Goal: Information Seeking & Learning: Learn about a topic

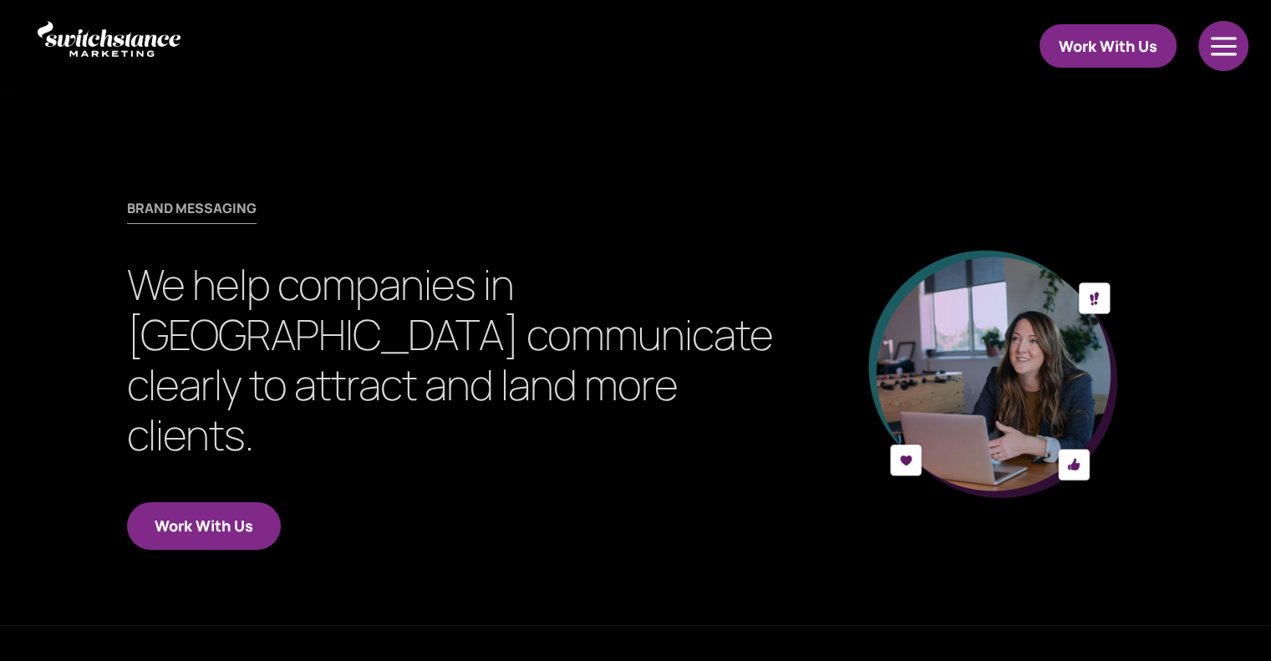
click at [1223, 49] on div at bounding box center [1224, 46] width 53 height 50
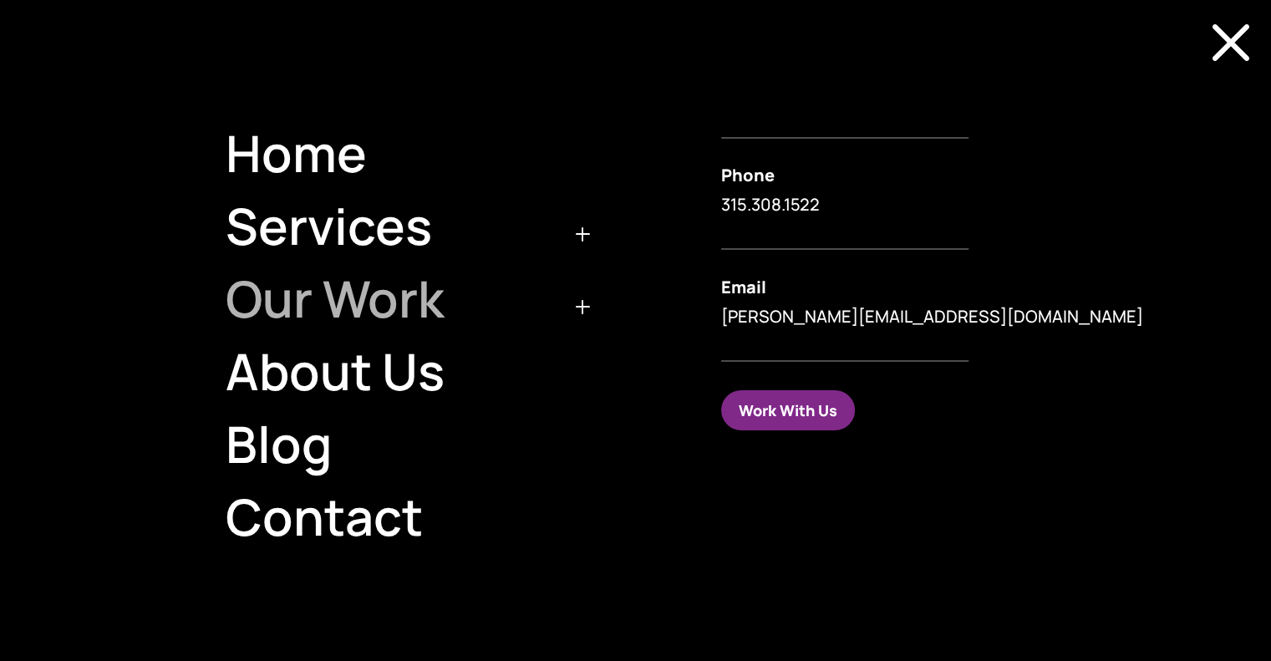
click at [333, 301] on link "Our Work" at bounding box center [403, 298] width 395 height 73
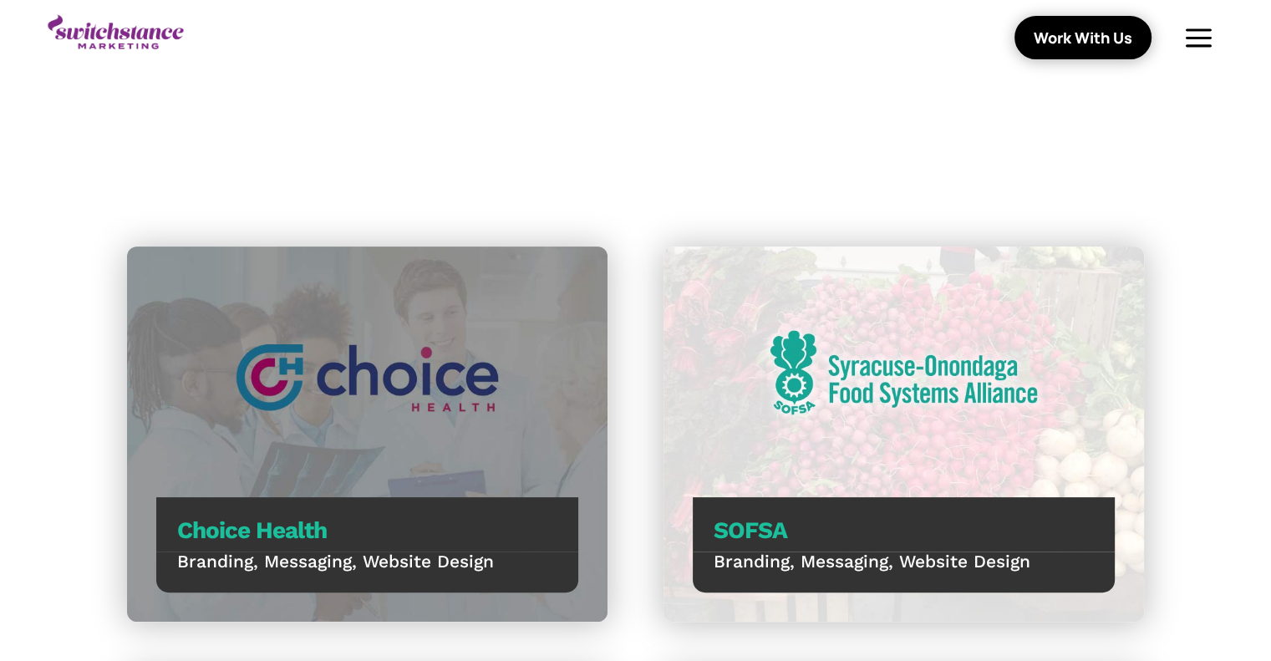
scroll to position [334, 0]
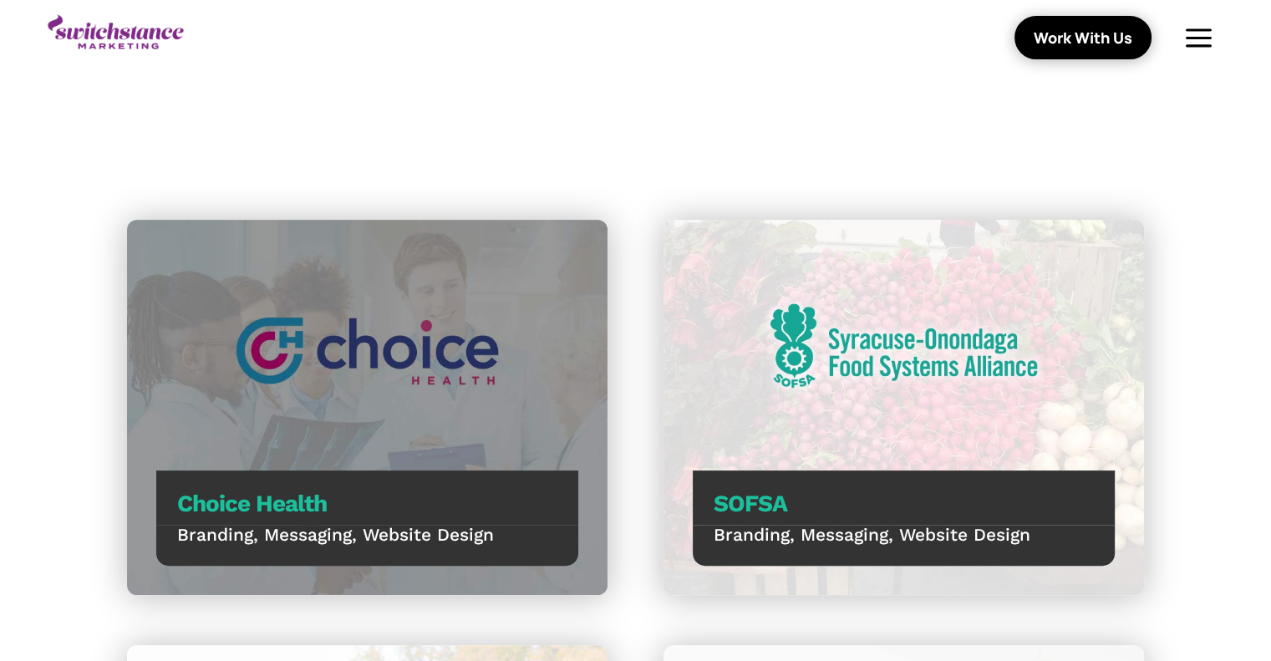
click at [390, 317] on div "Choice Health Branding, Messaging, Website Design" at bounding box center [367, 407] width 481 height 375
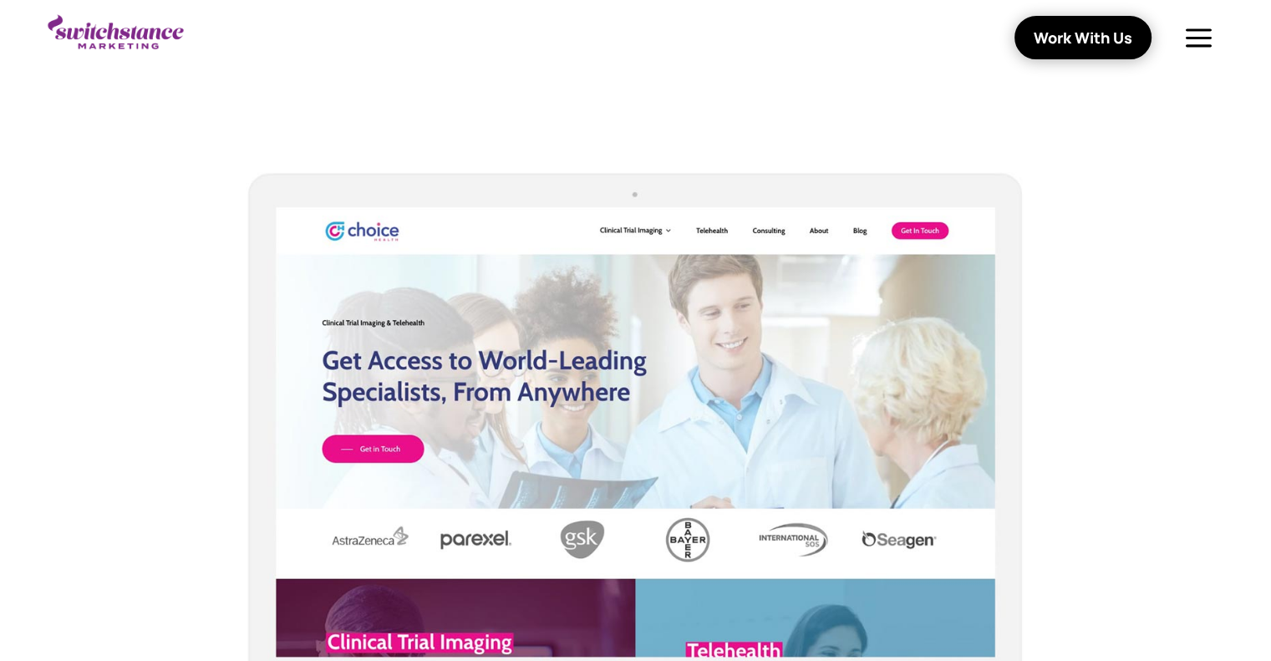
click at [685, 328] on img at bounding box center [635, 456] width 1017 height 612
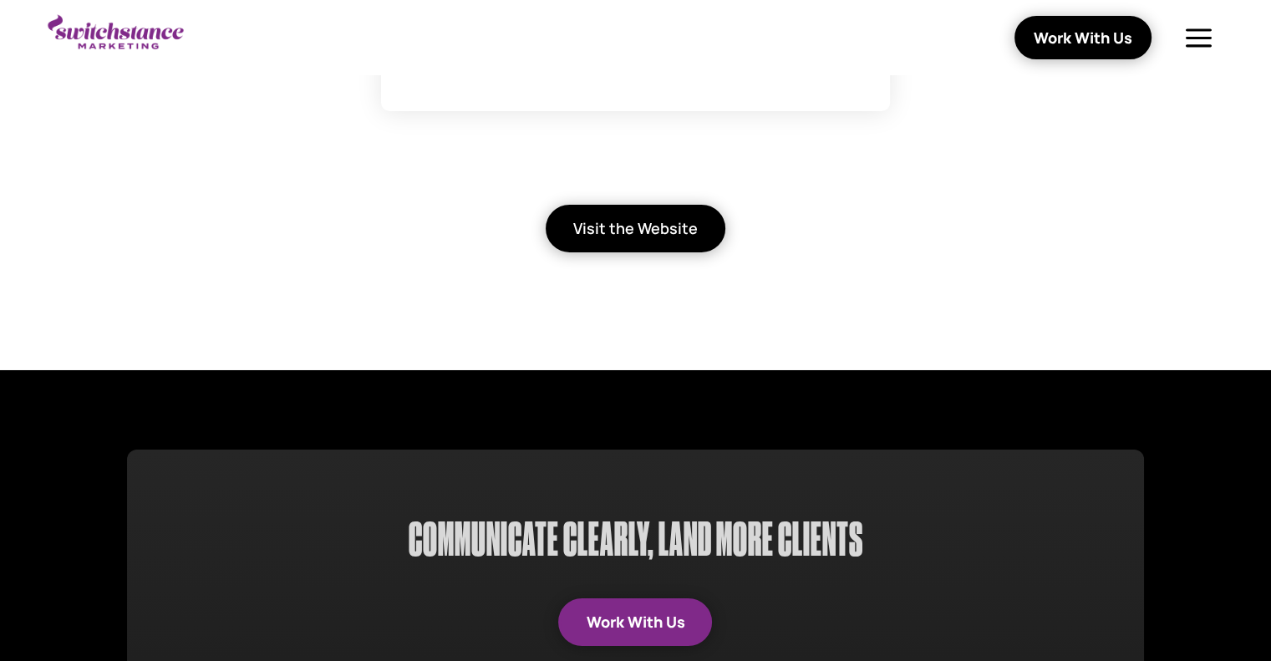
scroll to position [5767, 0]
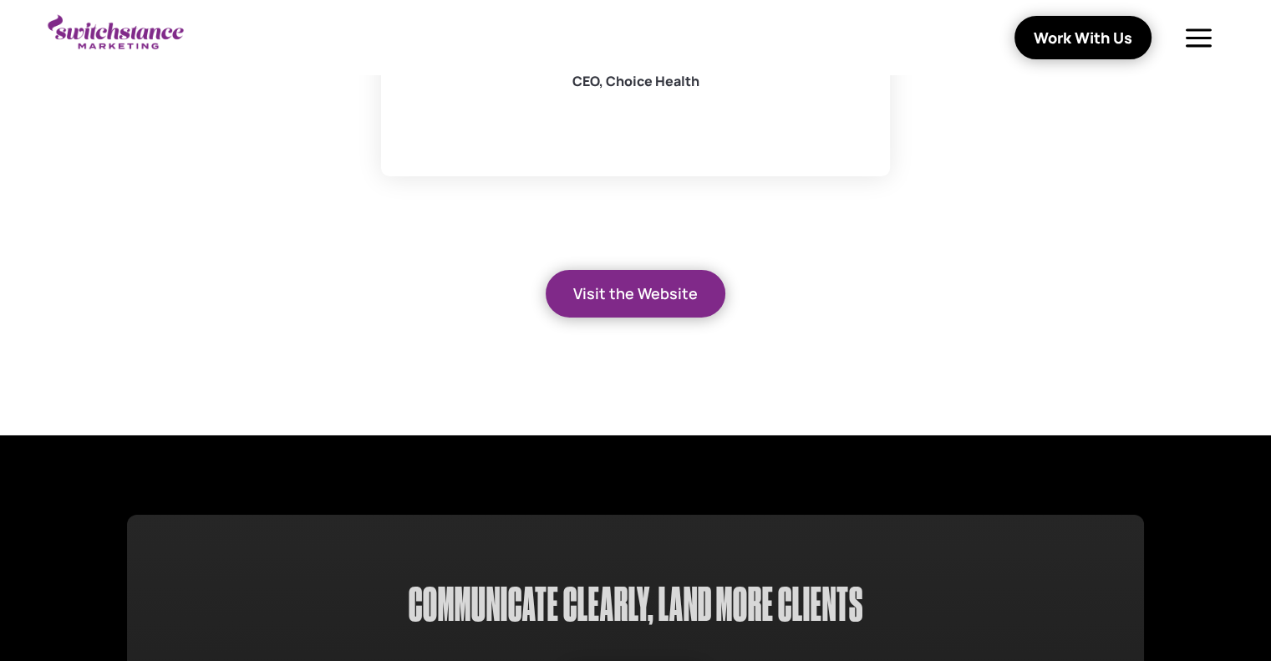
click at [661, 315] on link "Visit the Website" at bounding box center [636, 294] width 180 height 48
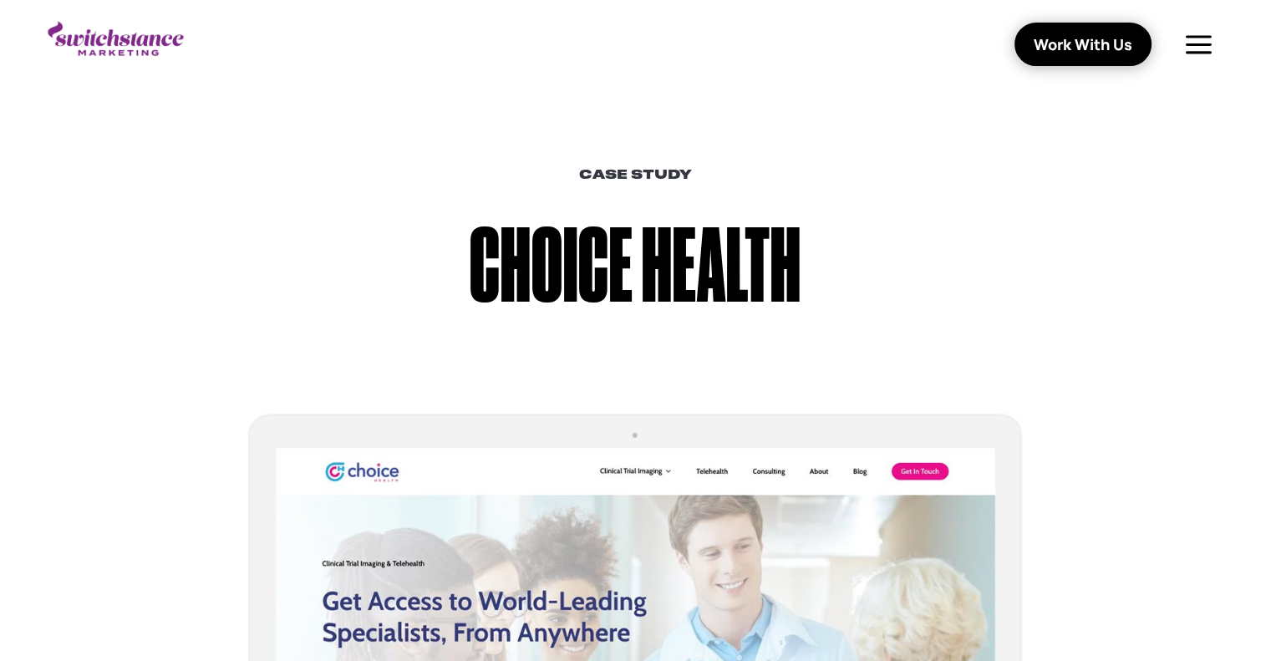
scroll to position [0, 0]
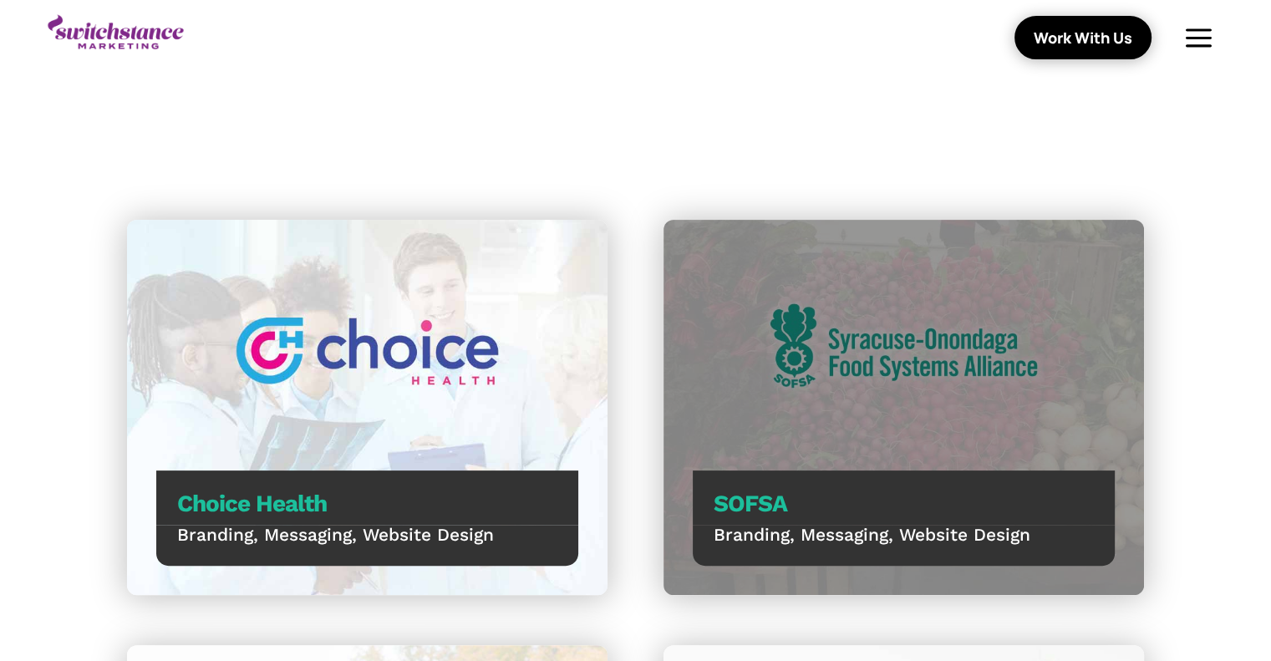
click at [980, 338] on div "SOFSA Branding, Messaging, Website Design" at bounding box center [904, 407] width 481 height 375
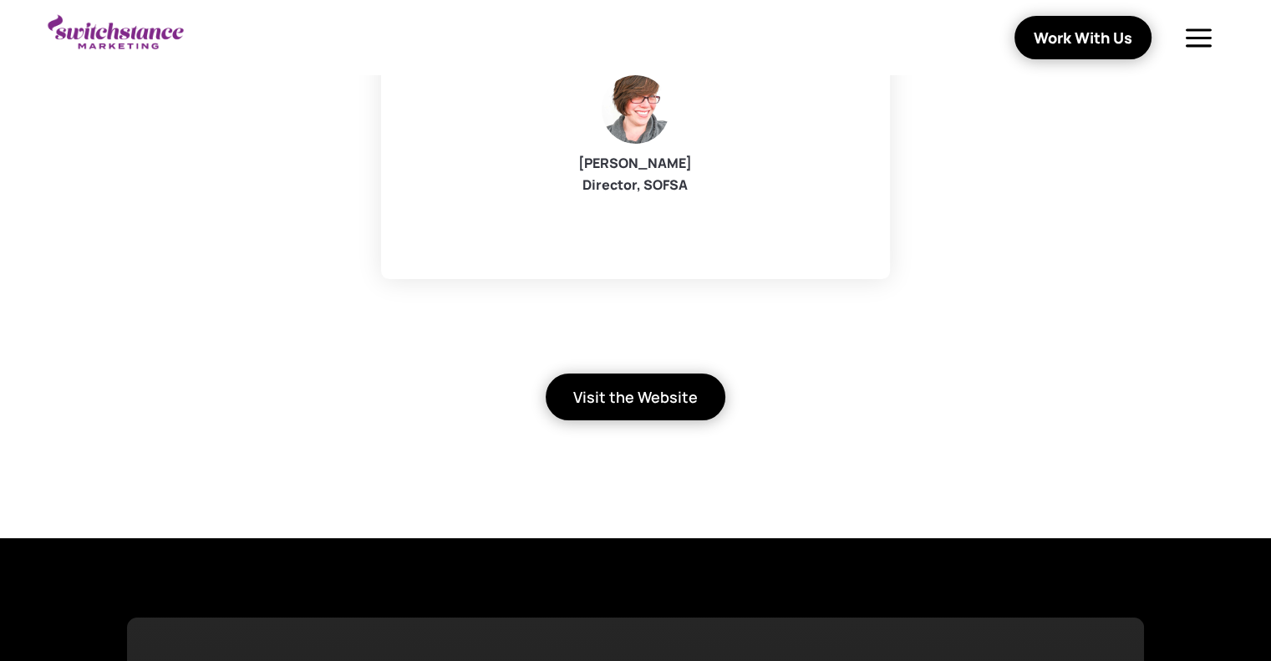
scroll to position [6519, 0]
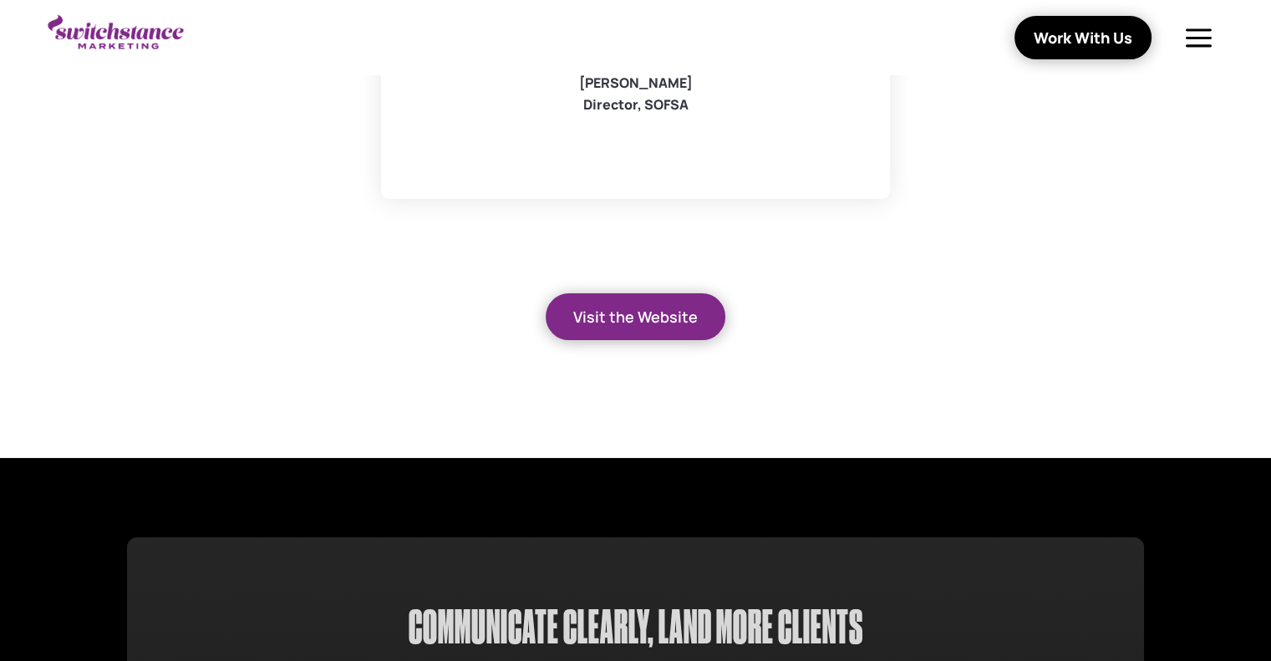
click at [607, 309] on link "Visit the Website" at bounding box center [636, 317] width 180 height 48
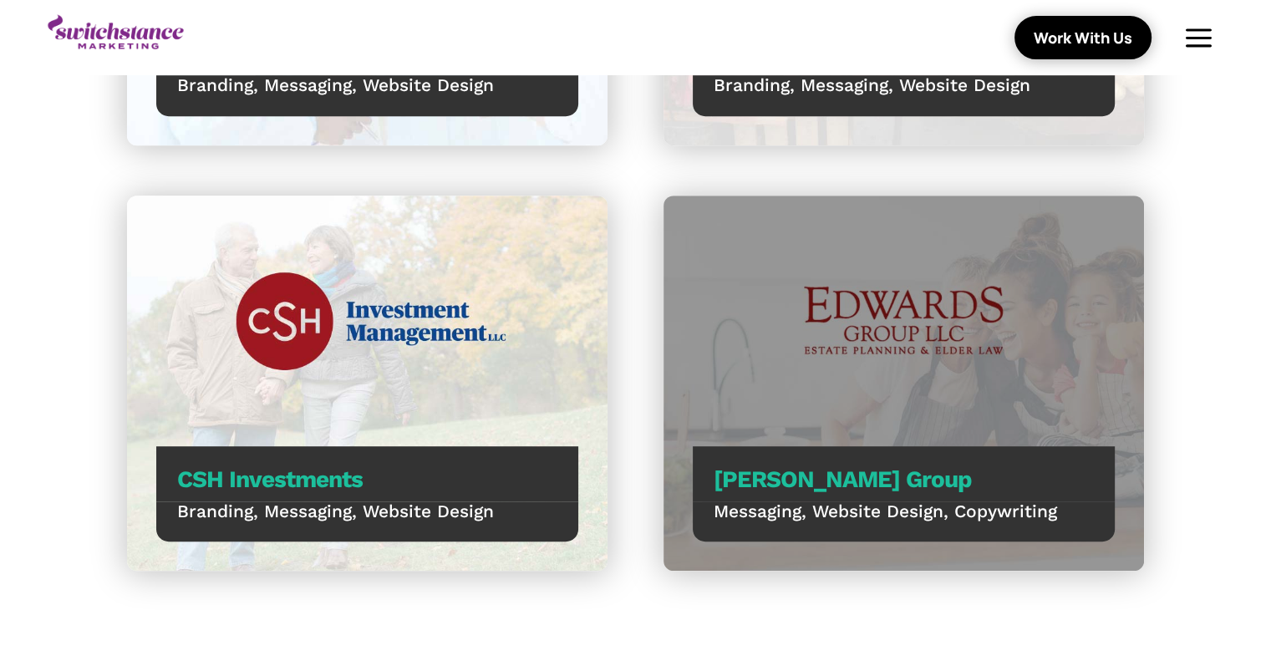
scroll to position [836, 0]
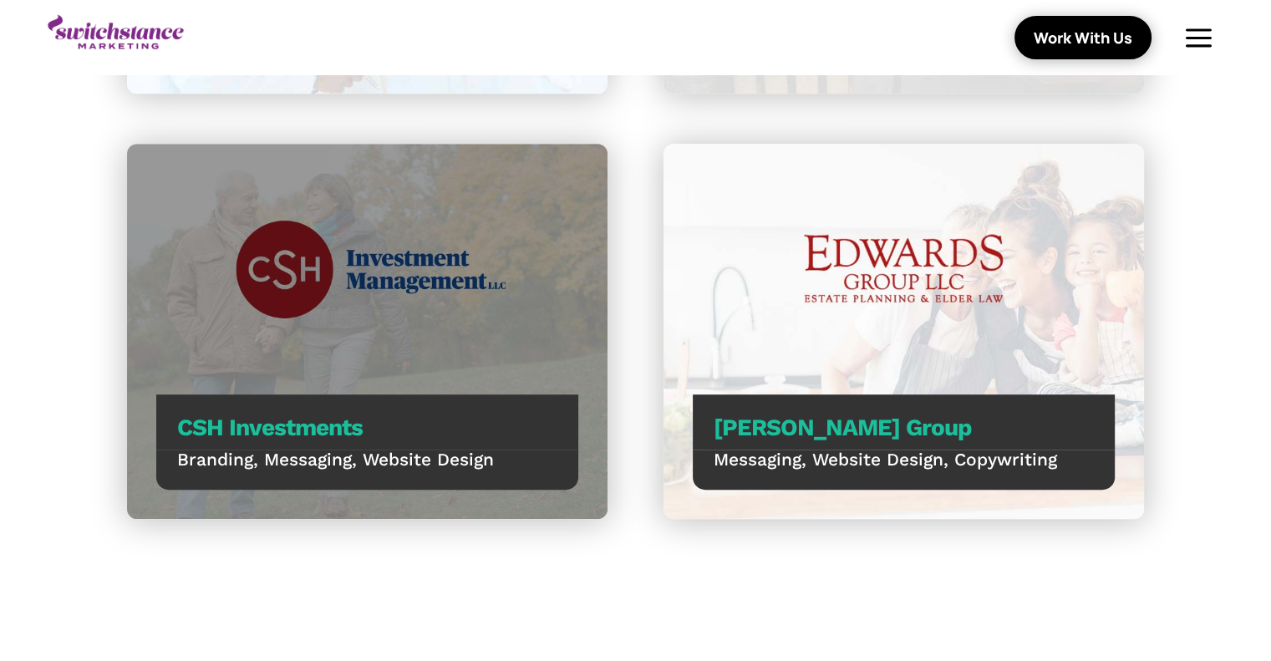
click at [531, 446] on div "CSH Investments" at bounding box center [367, 422] width 422 height 55
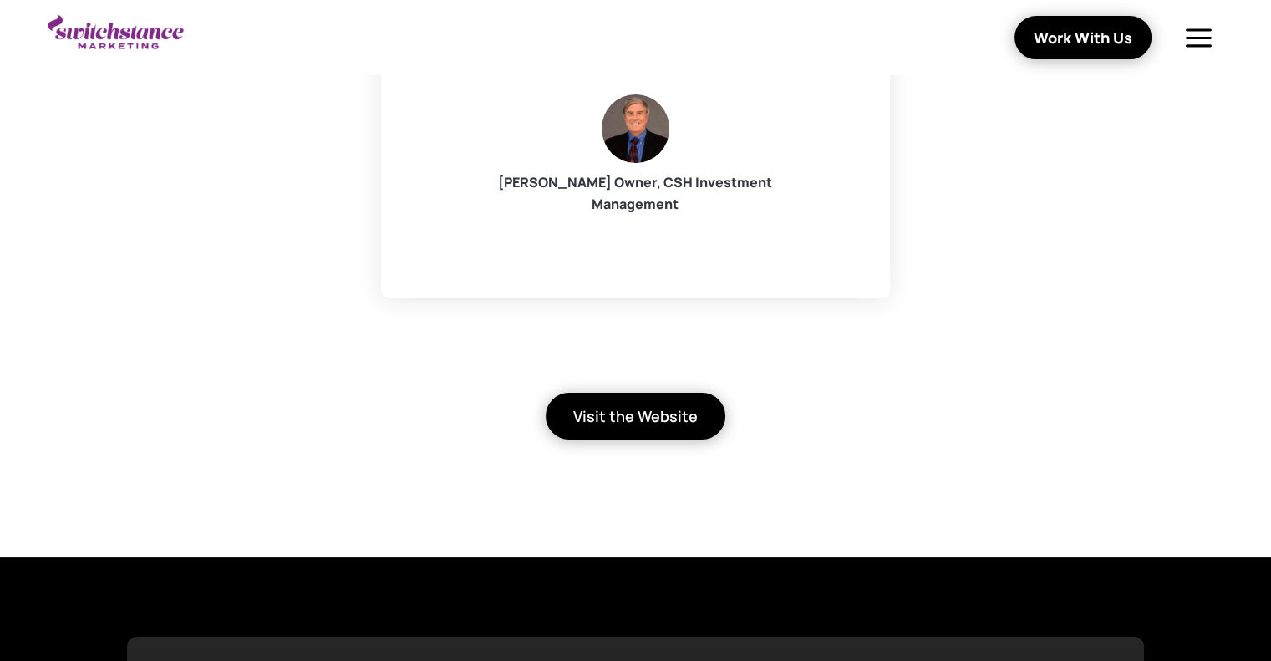
scroll to position [6352, 0]
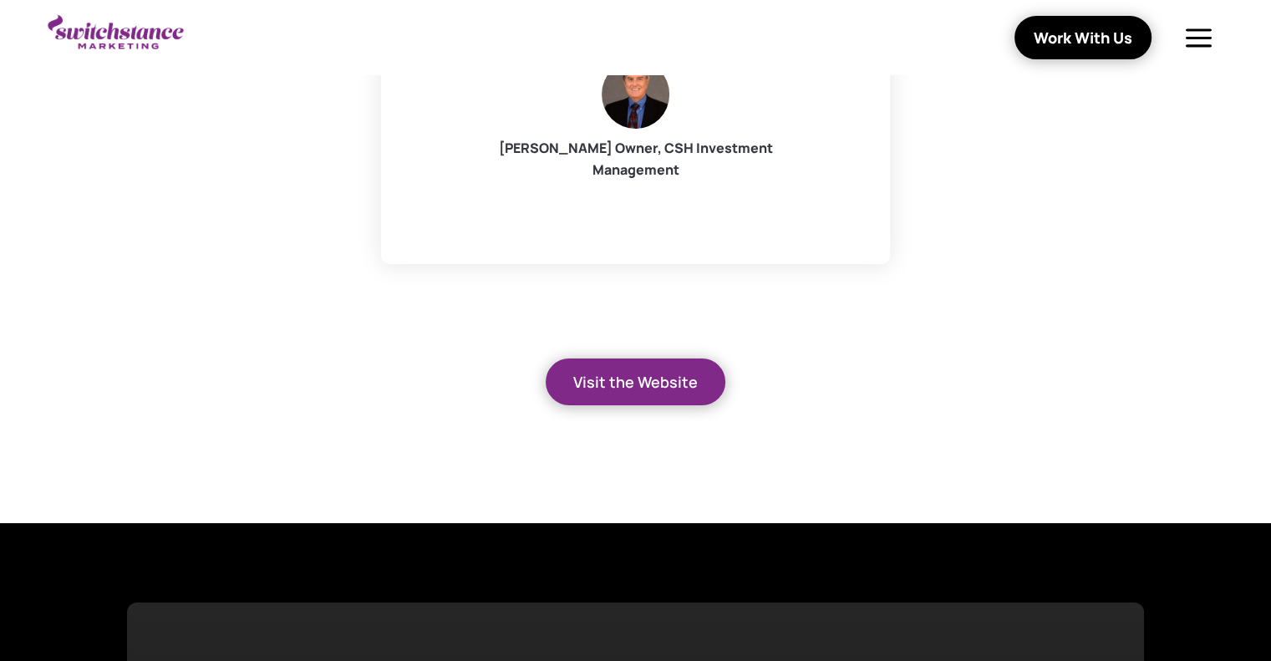
click at [675, 359] on link "Visit the Website" at bounding box center [636, 383] width 180 height 48
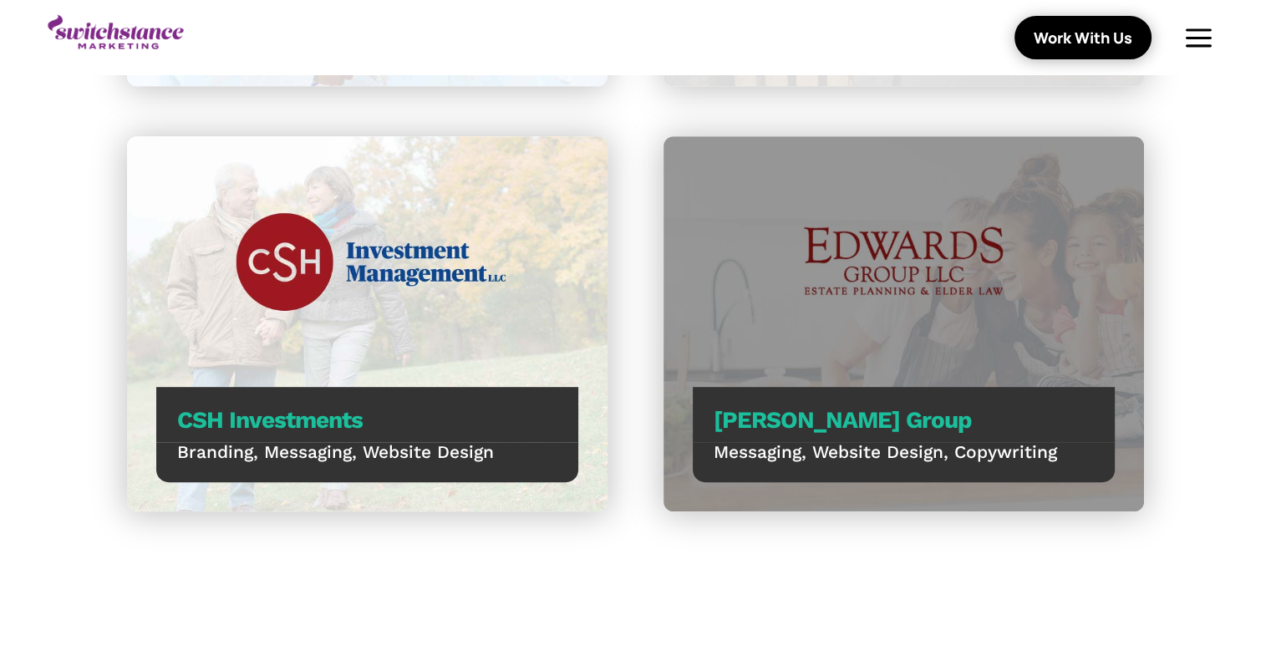
click at [1008, 430] on p "[PERSON_NAME] Group" at bounding box center [904, 421] width 380 height 26
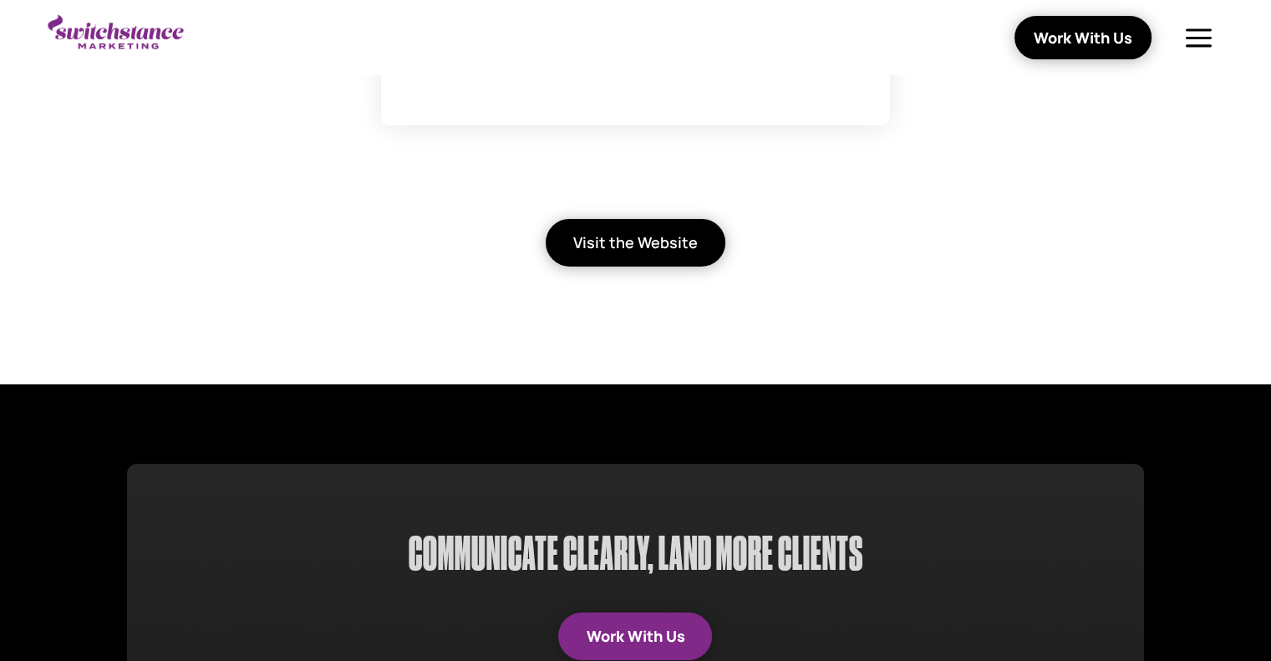
scroll to position [5684, 0]
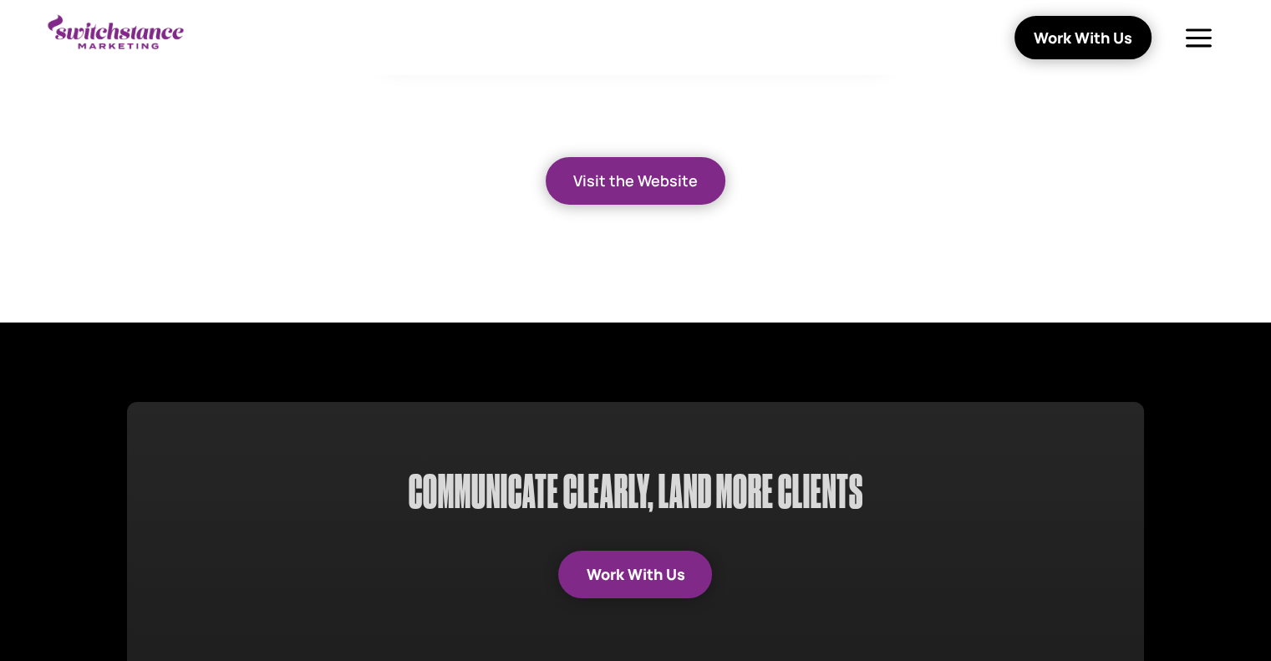
click at [615, 186] on link "Visit the Website" at bounding box center [636, 181] width 180 height 48
